Goal: Information Seeking & Learning: Learn about a topic

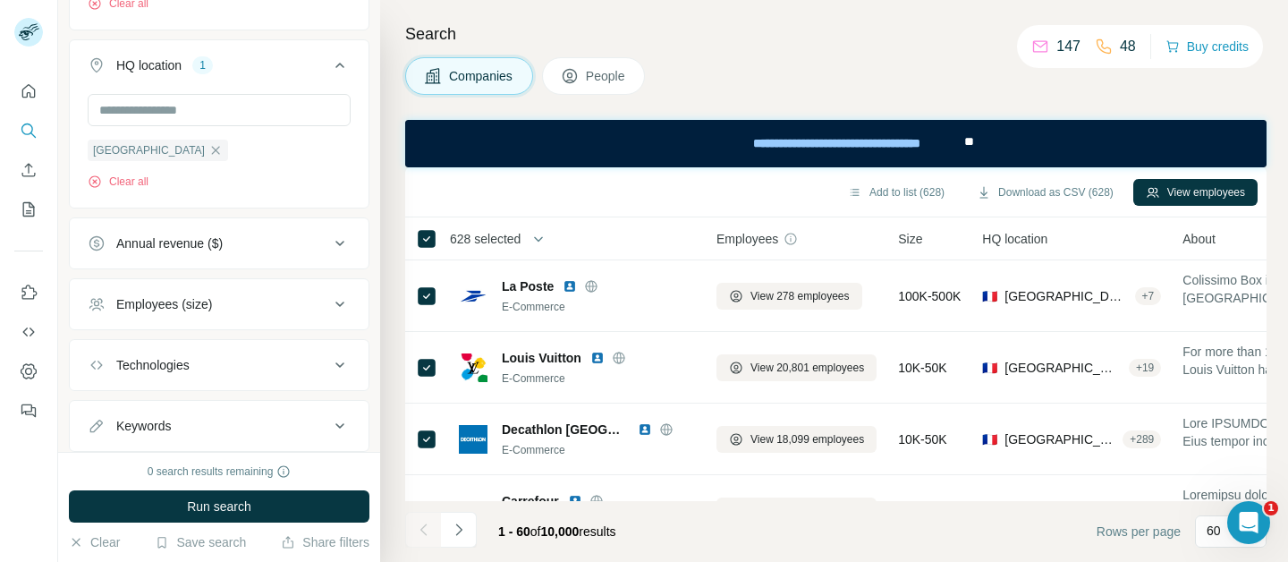
scroll to position [393, 0]
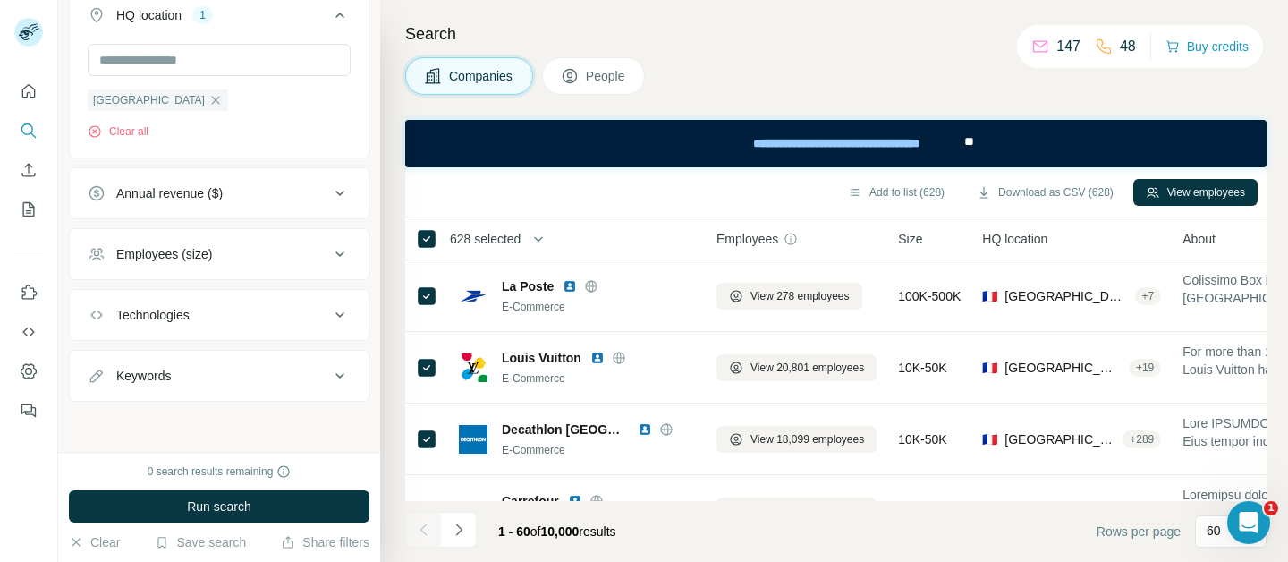
click at [243, 190] on div "Annual revenue ($)" at bounding box center [208, 193] width 241 height 18
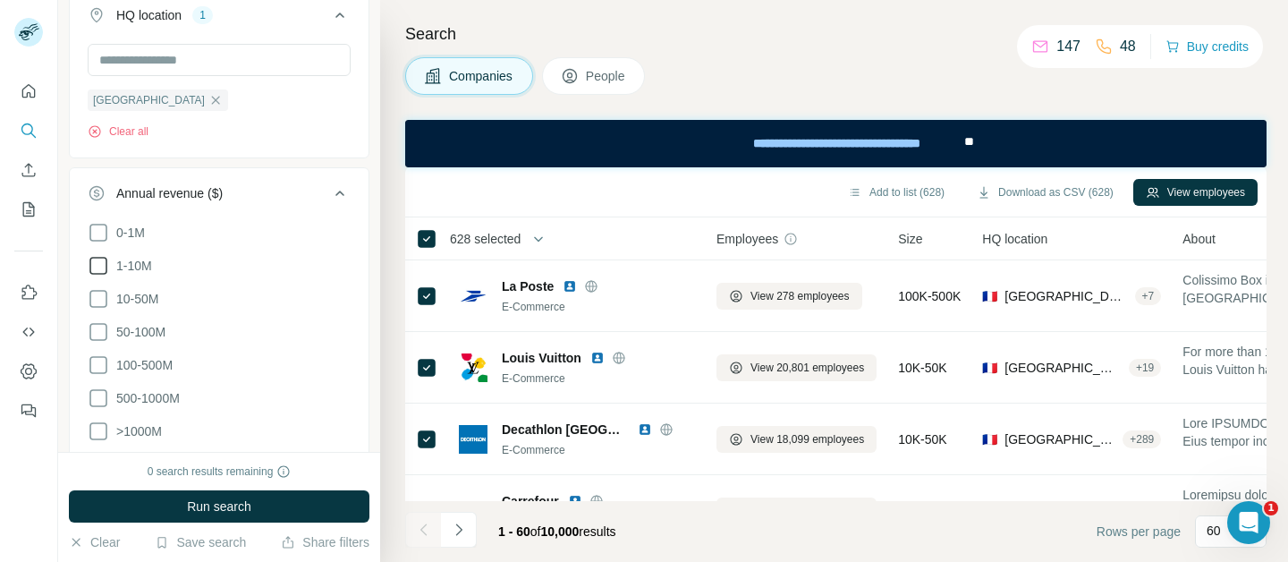
click at [101, 259] on icon at bounding box center [98, 265] width 21 height 21
click at [97, 288] on icon at bounding box center [98, 298] width 21 height 21
click at [97, 321] on icon at bounding box center [98, 331] width 21 height 21
click at [96, 354] on icon at bounding box center [98, 364] width 21 height 21
click at [95, 394] on icon at bounding box center [98, 397] width 21 height 21
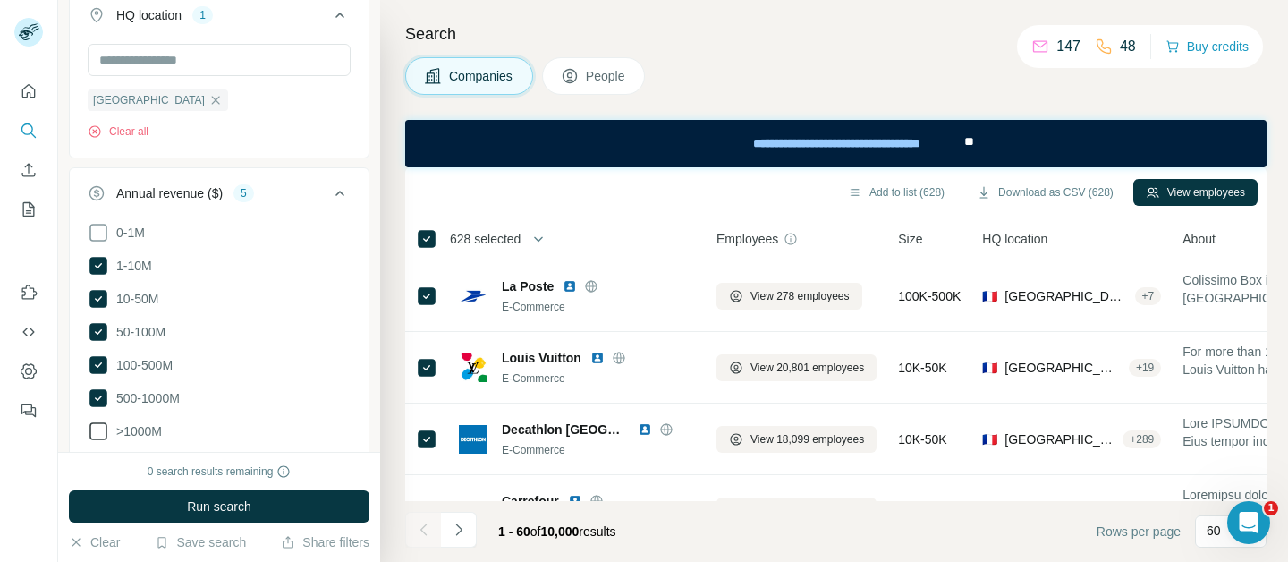
click at [93, 428] on icon at bounding box center [98, 430] width 21 height 21
click at [146, 500] on button "Run search" at bounding box center [219, 506] width 301 height 32
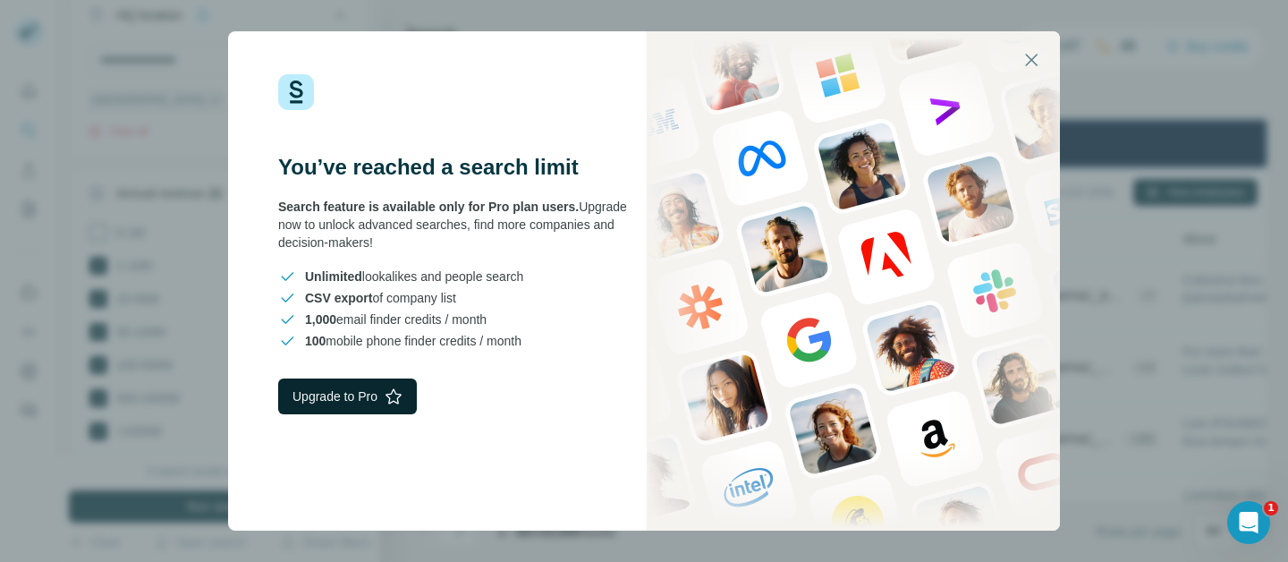
click at [340, 384] on button "Upgrade to Pro" at bounding box center [347, 396] width 139 height 36
